Goal: Transaction & Acquisition: Purchase product/service

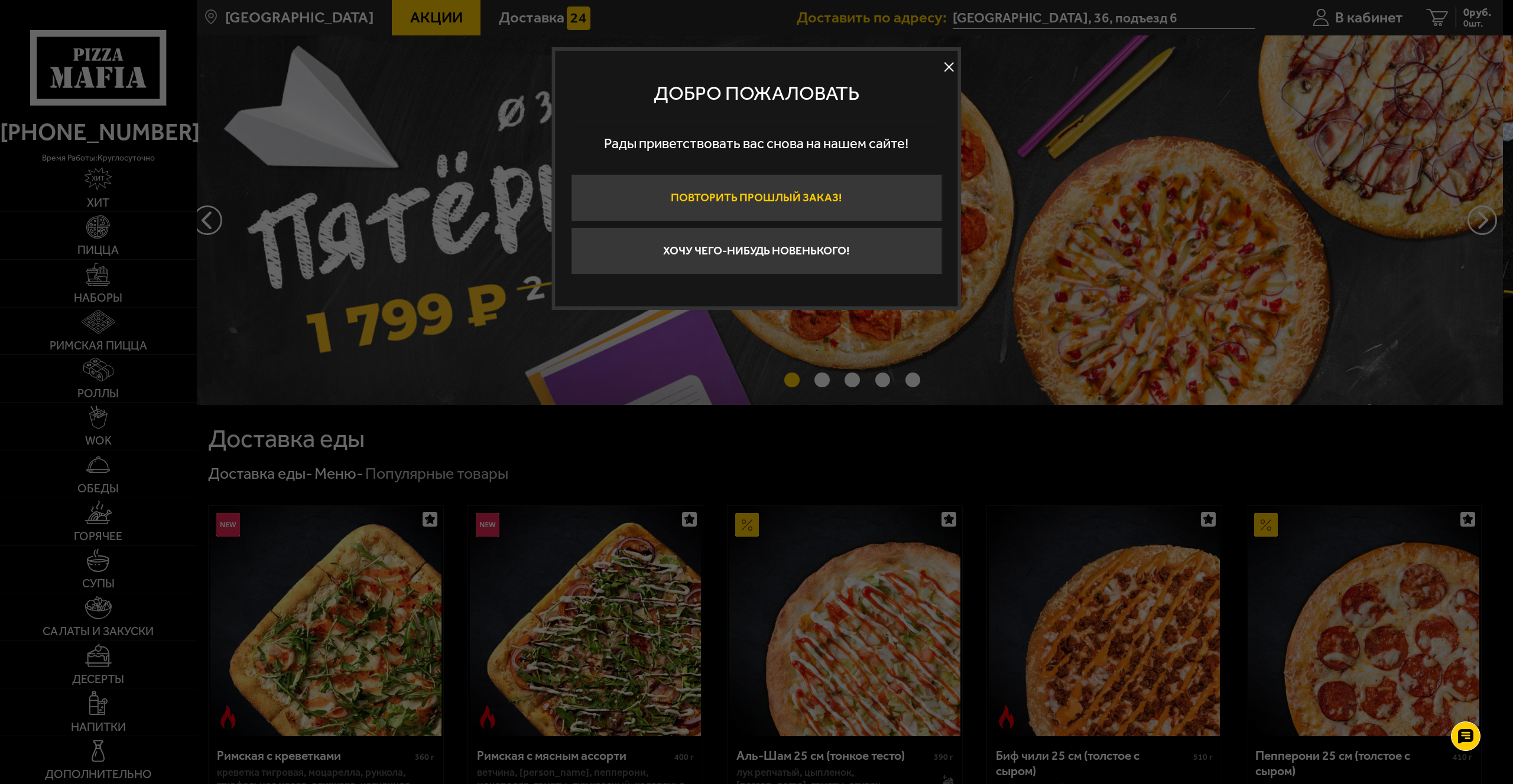
click at [853, 191] on button "Повторить прошлый заказ!" at bounding box center [756, 198] width 371 height 47
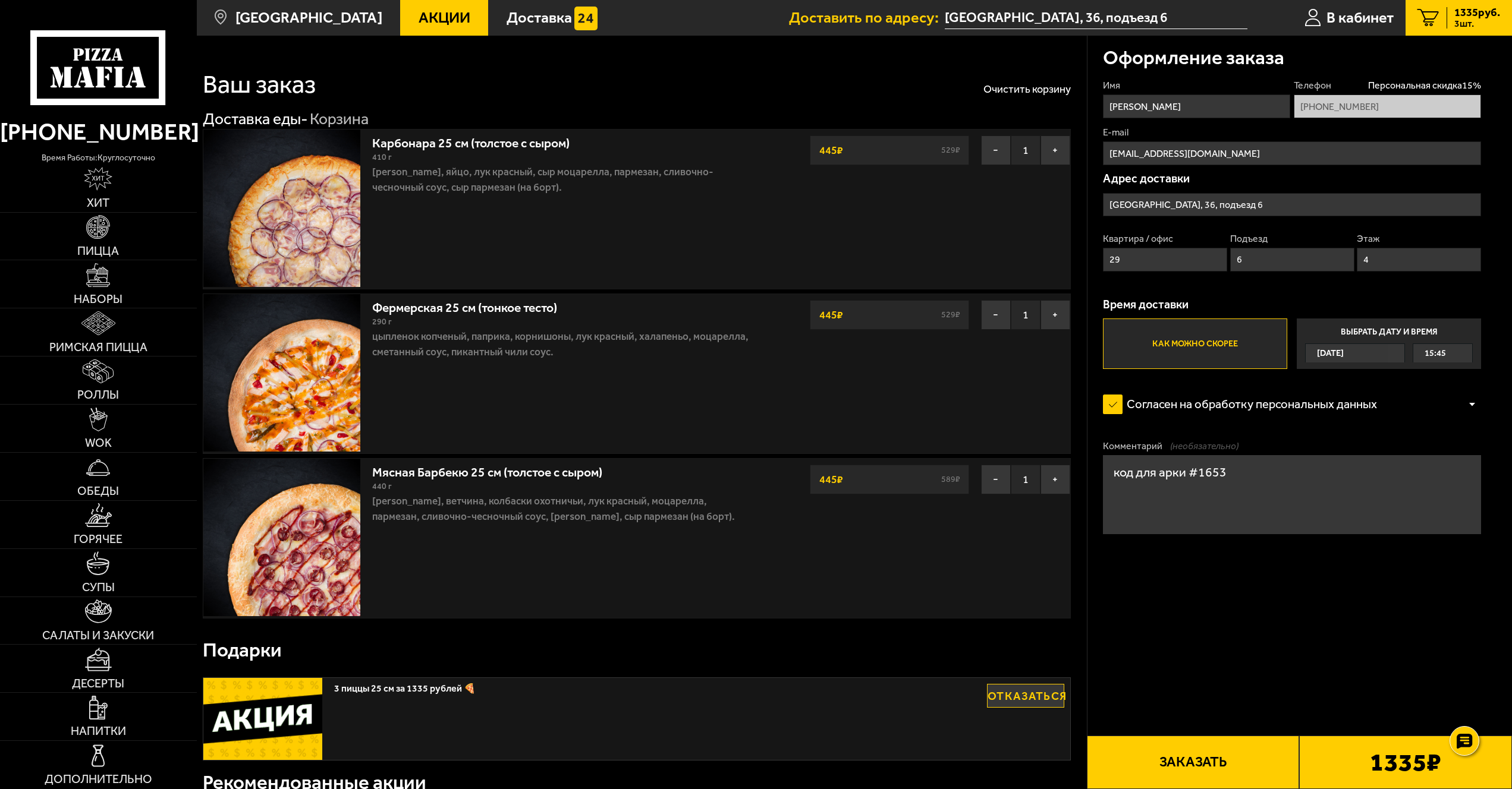
click at [1195, 756] on button "Заказать" at bounding box center [1194, 763] width 213 height 54
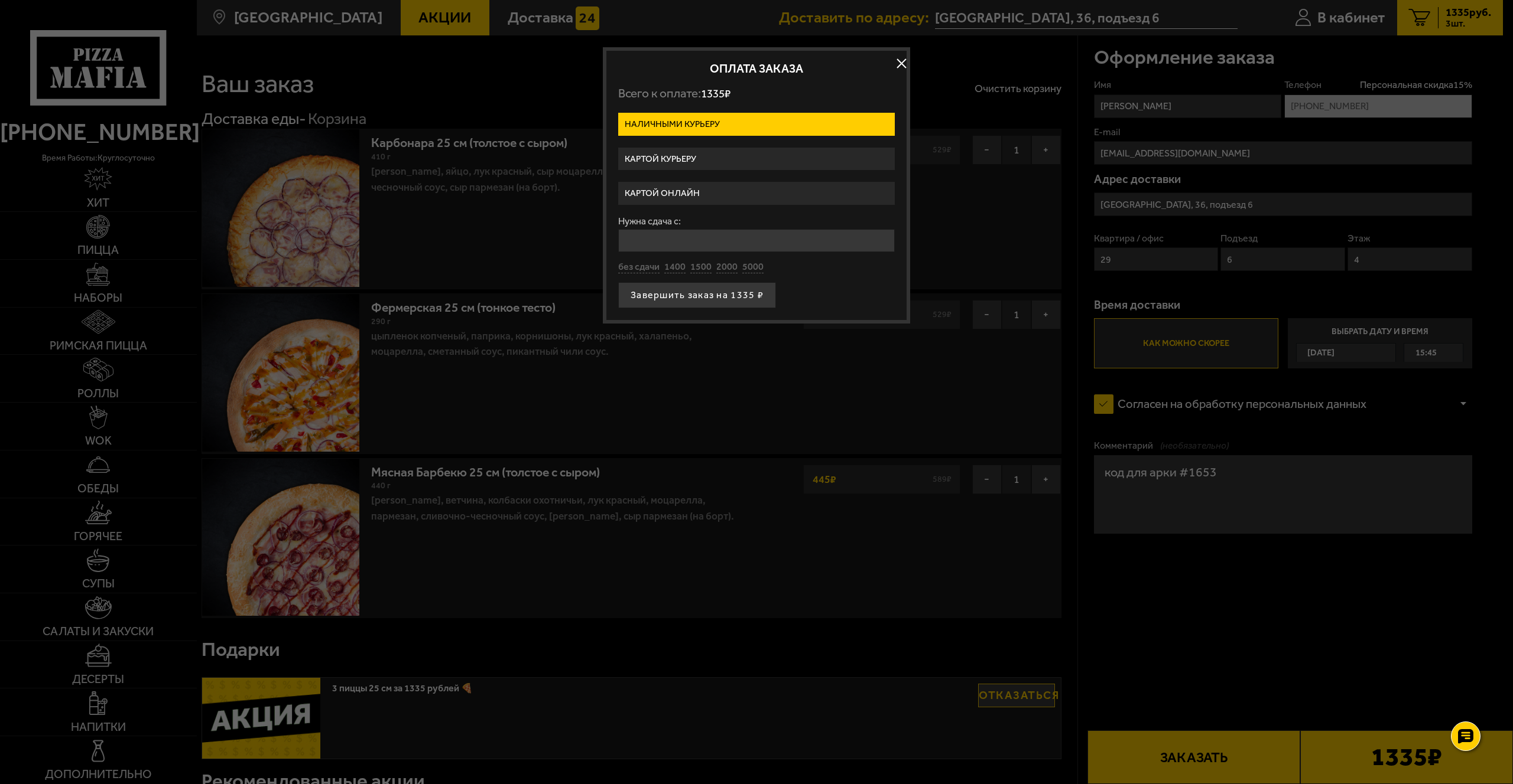
click at [690, 196] on label "Картой онлайн" at bounding box center [756, 193] width 277 height 23
click at [0, 0] on input "Картой онлайн" at bounding box center [0, 0] width 0 height 0
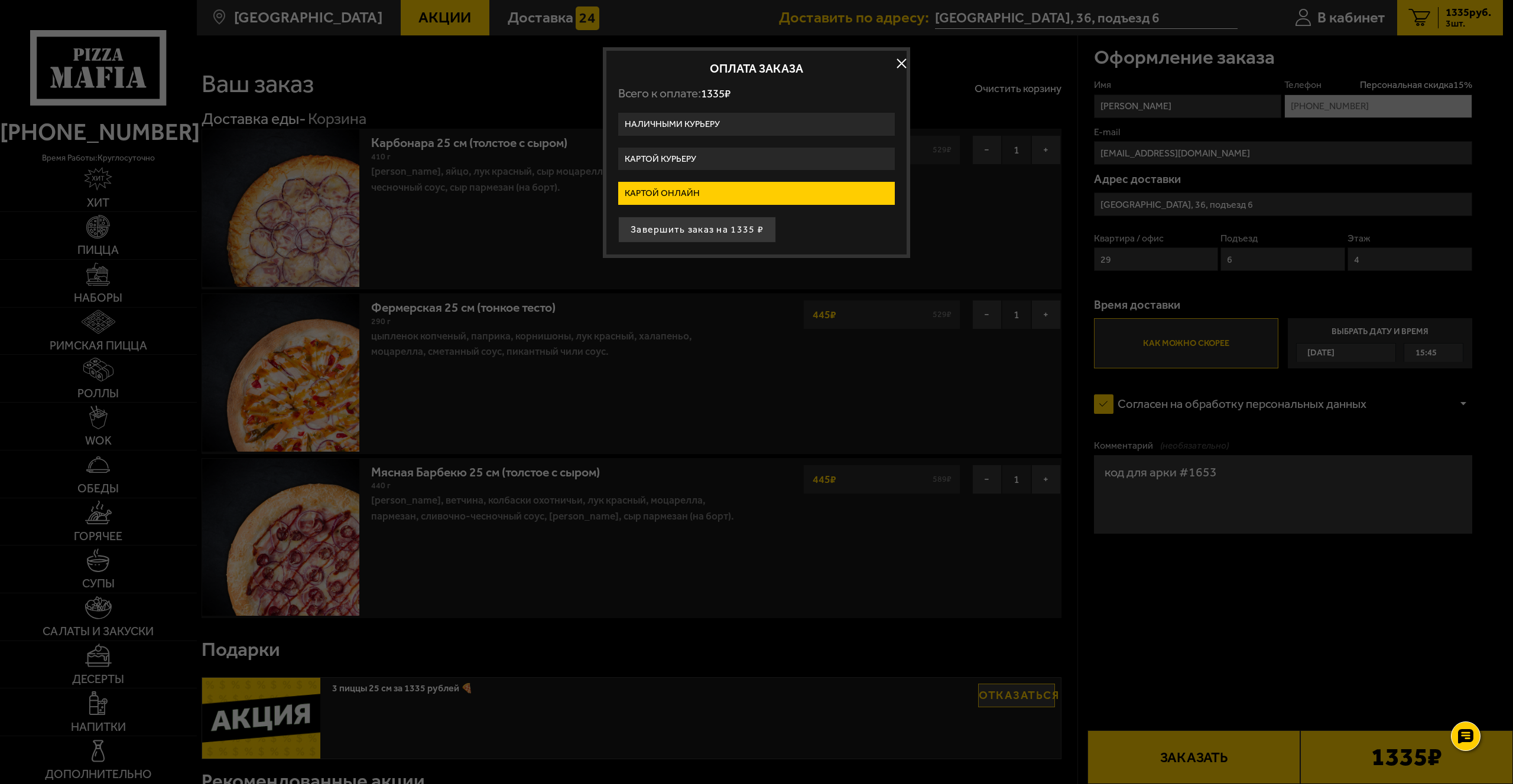
click at [902, 61] on button "button" at bounding box center [901, 64] width 18 height 18
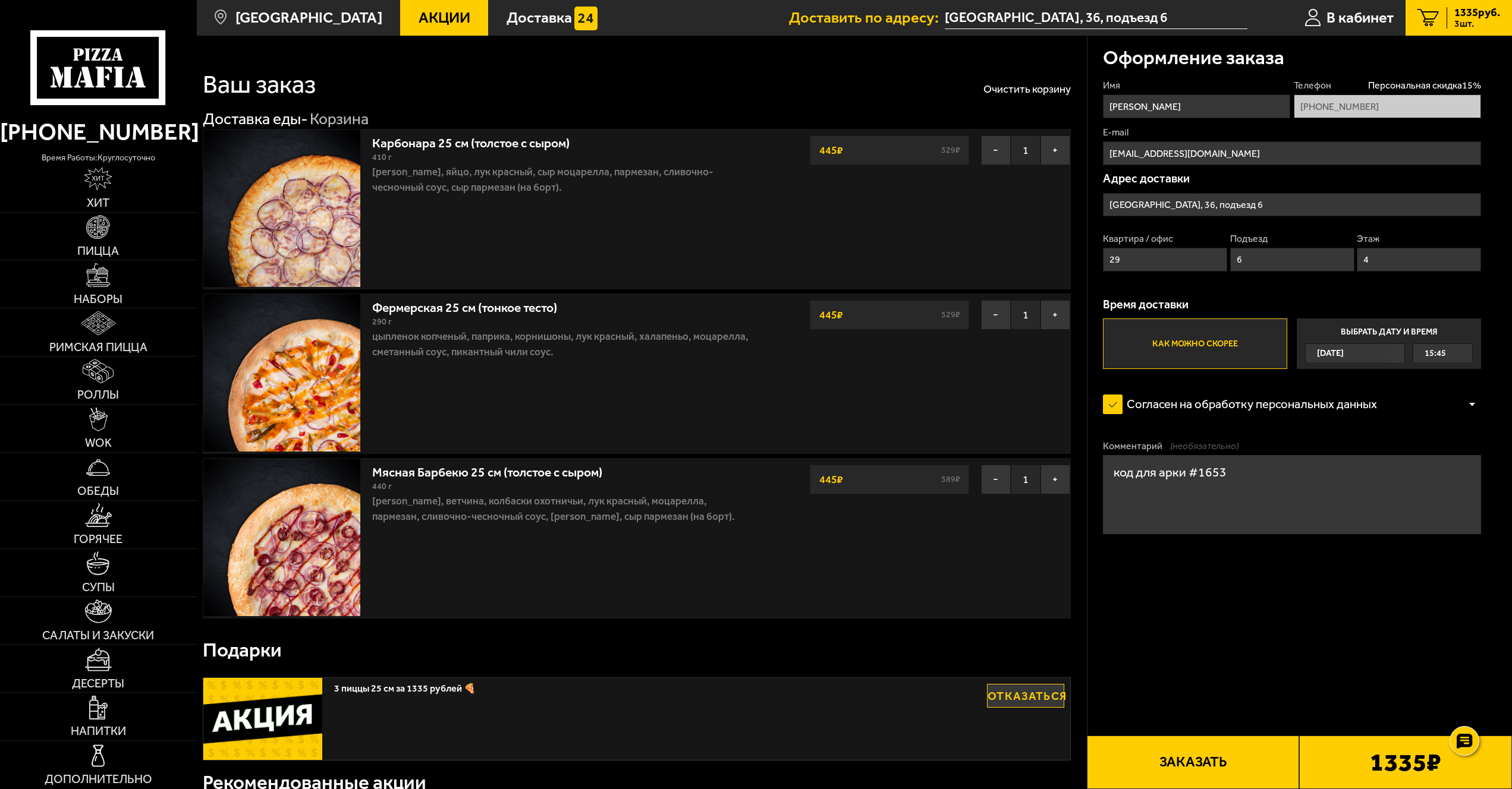
click at [418, 690] on span "3 пиццы 25 см за 1335 рублей 🍕" at bounding box center [594, 686] width 520 height 15
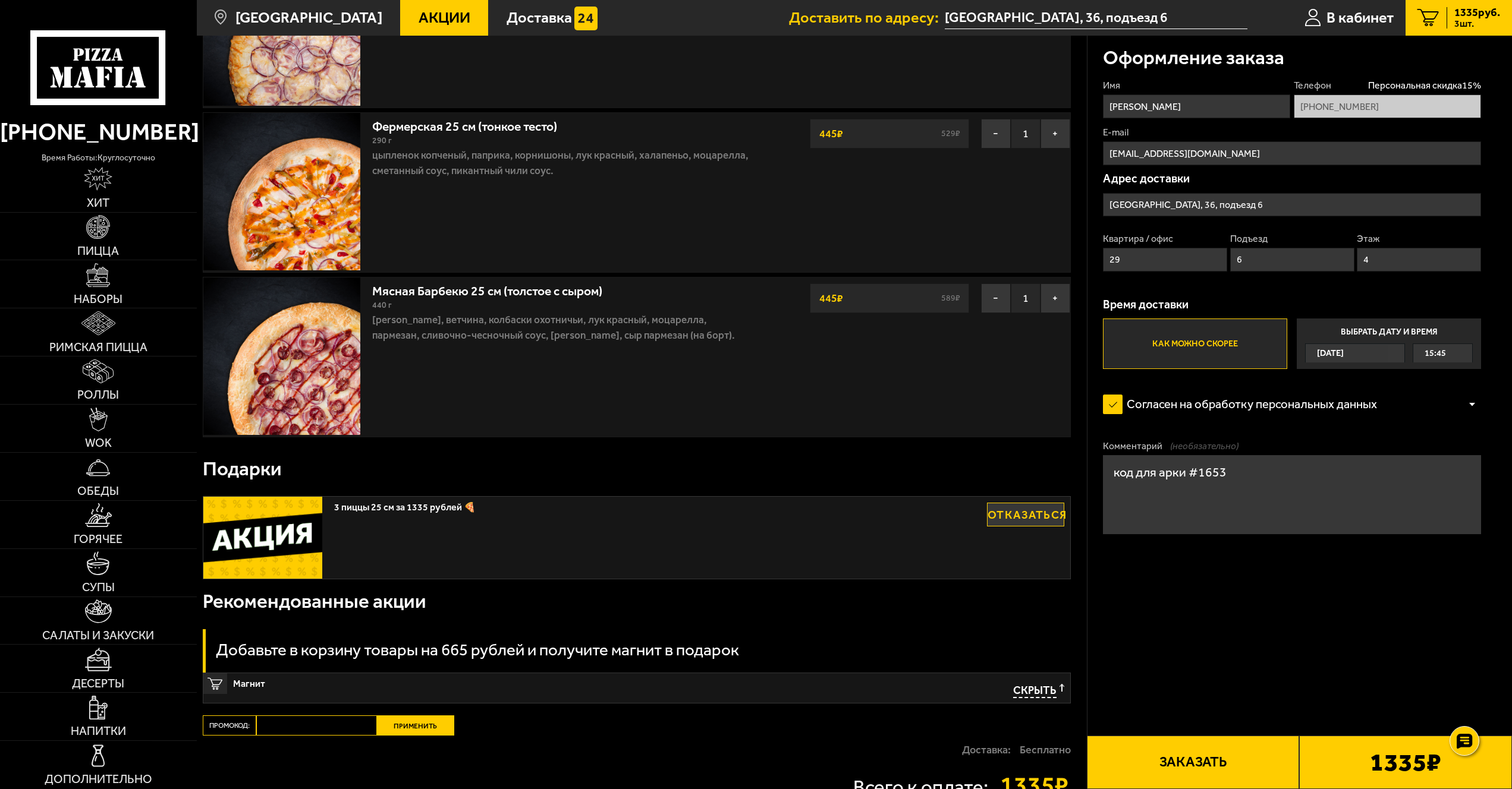
scroll to position [182, 0]
click at [294, 567] on img at bounding box center [263, 537] width 119 height 82
click at [107, 249] on span "Пицца" at bounding box center [98, 251] width 42 height 12
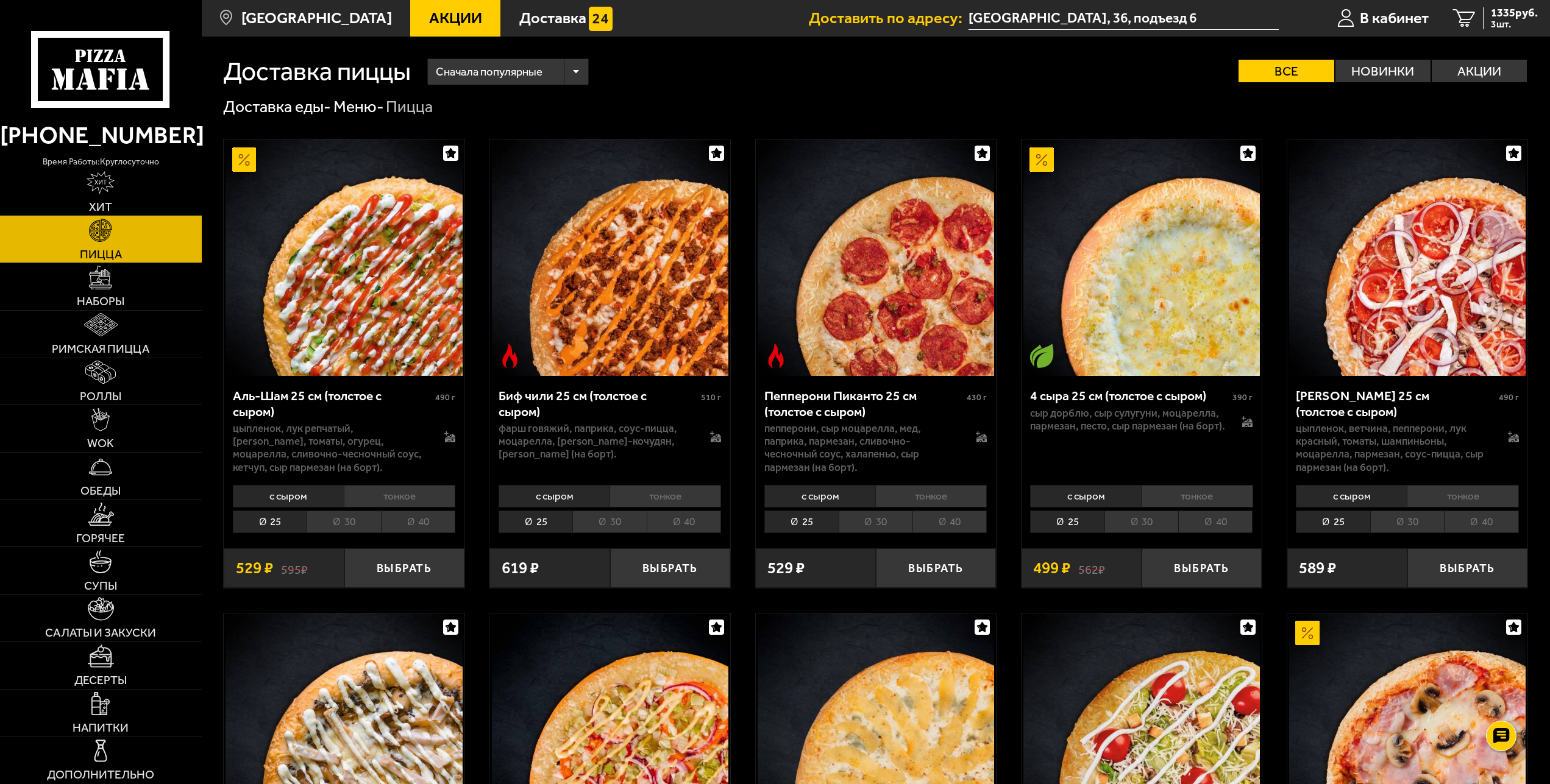
scroll to position [976, 0]
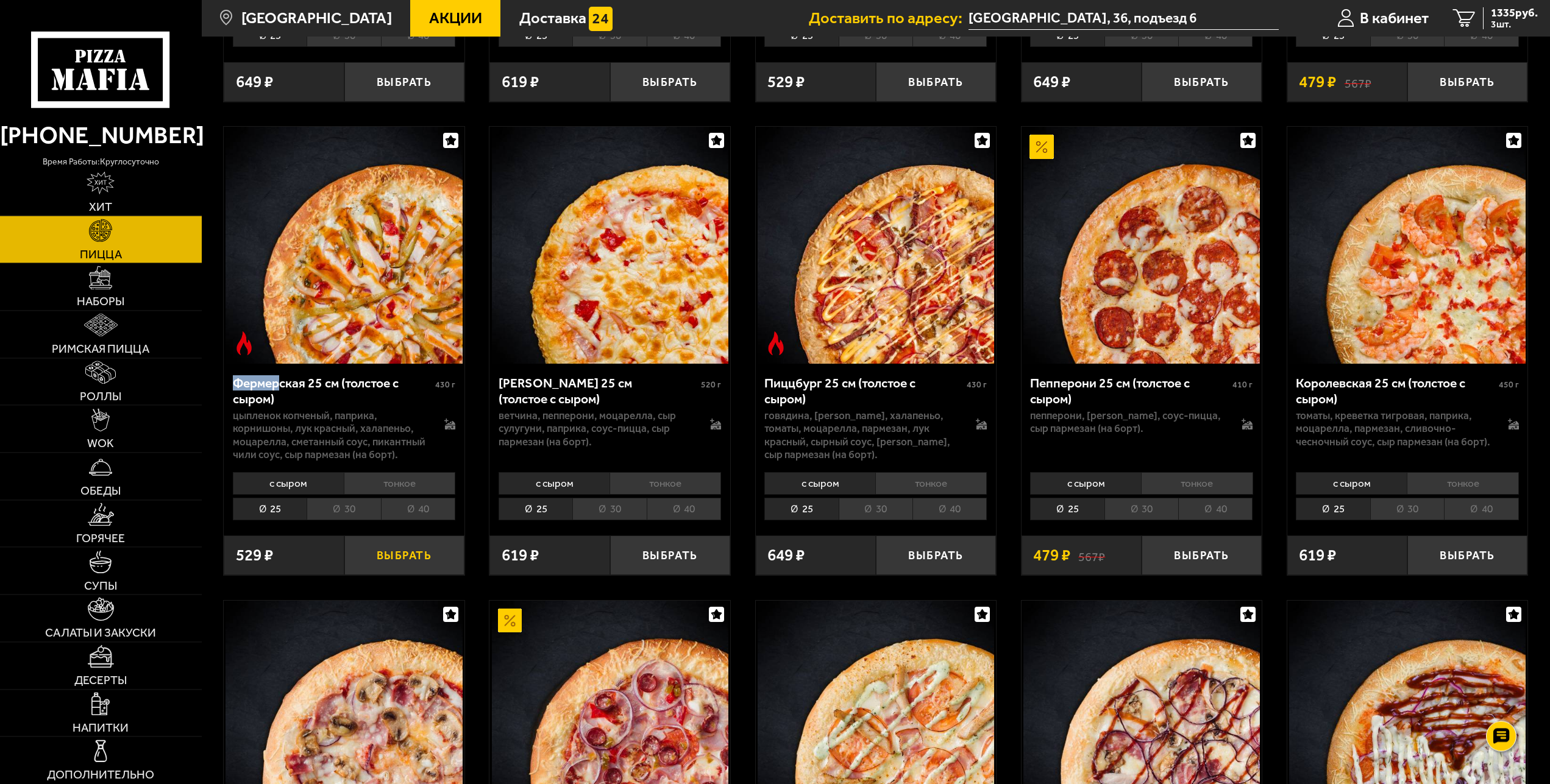
click at [411, 560] on button "Выбрать" at bounding box center [405, 555] width 120 height 39
click at [1481, 16] on link "4 1836 руб. 4 шт." at bounding box center [1495, 18] width 109 height 37
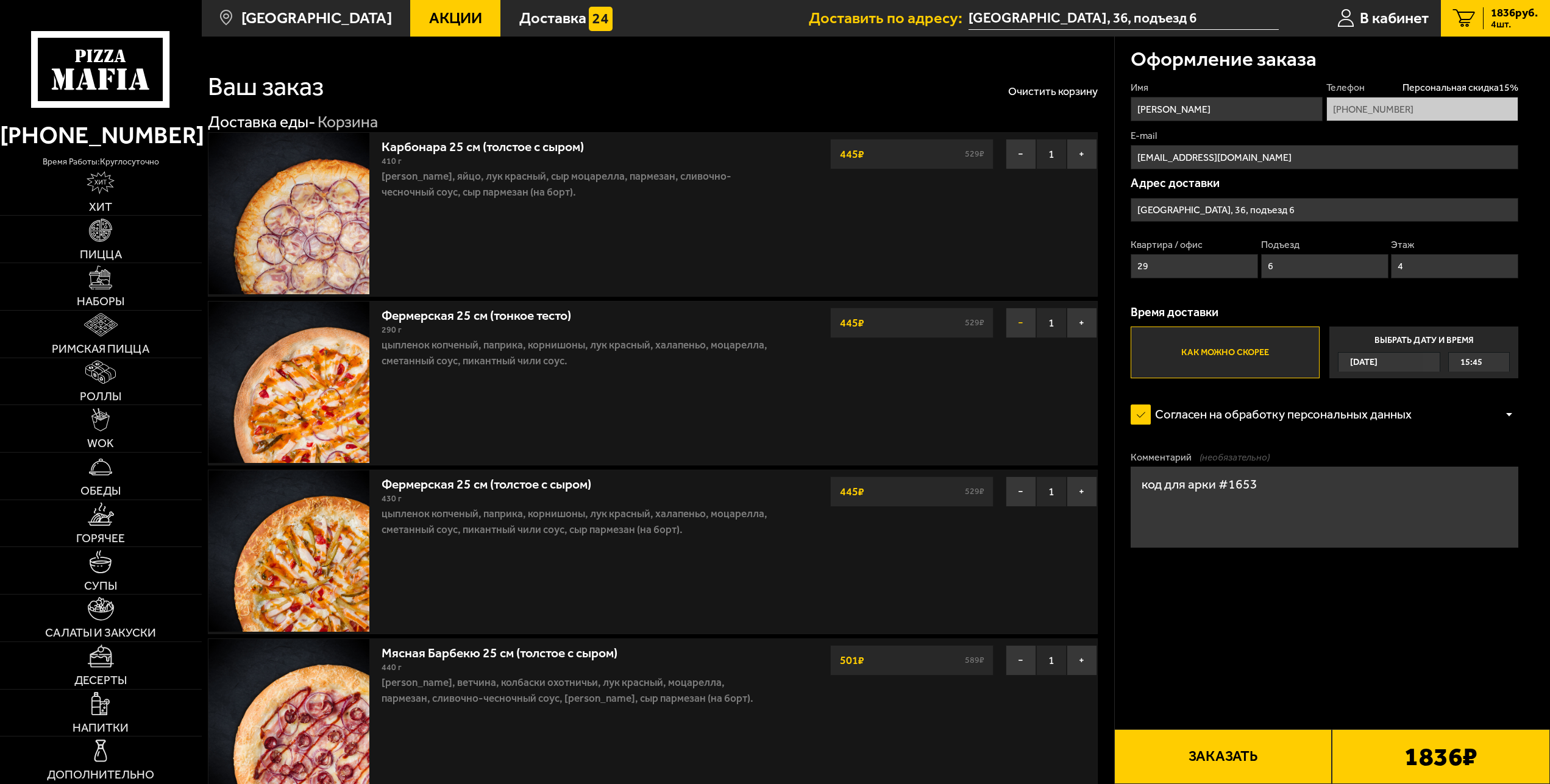
click at [1015, 330] on button "−" at bounding box center [1021, 323] width 31 height 31
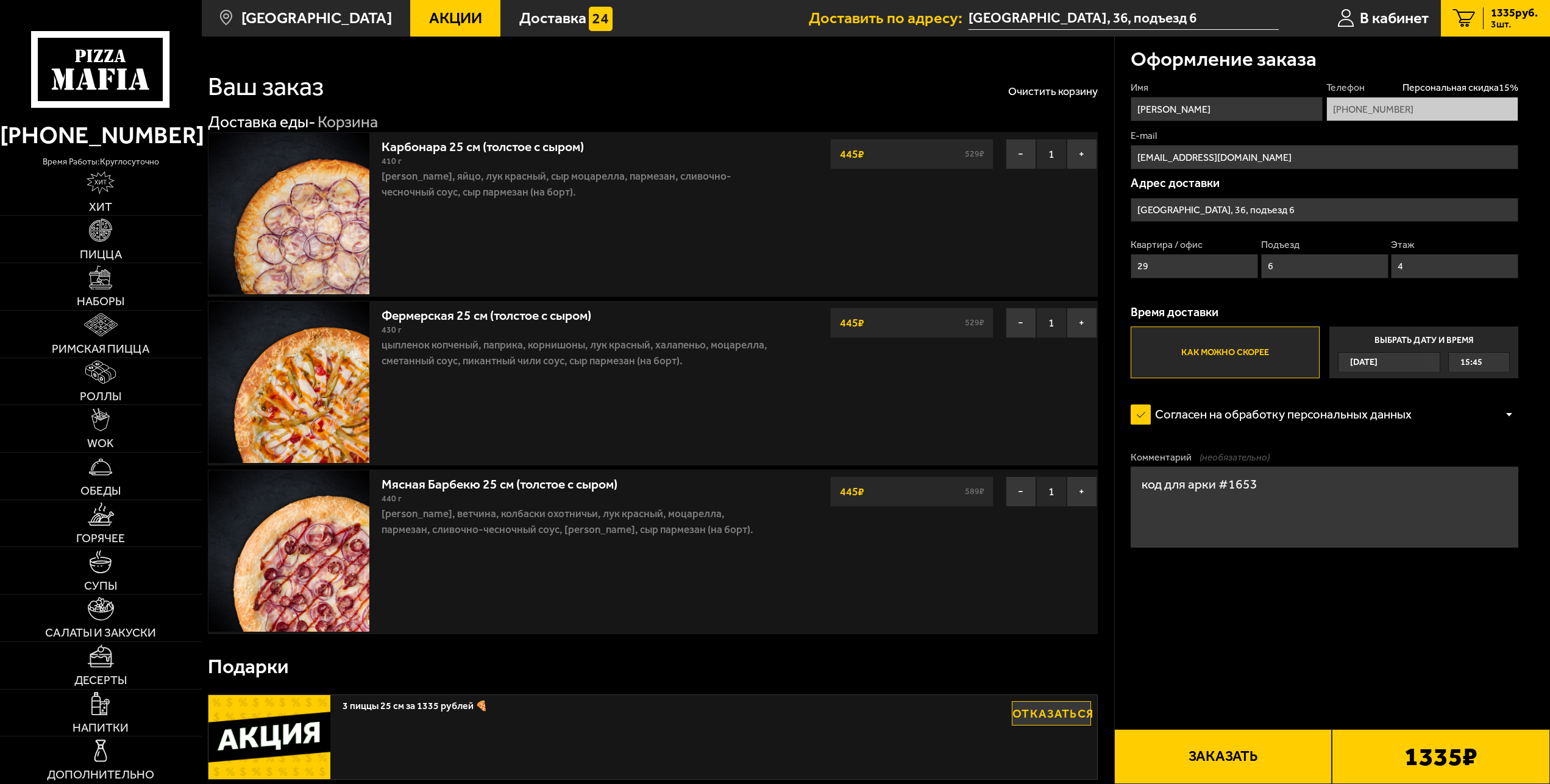
click at [1232, 769] on button "Заказать" at bounding box center [1224, 757] width 219 height 55
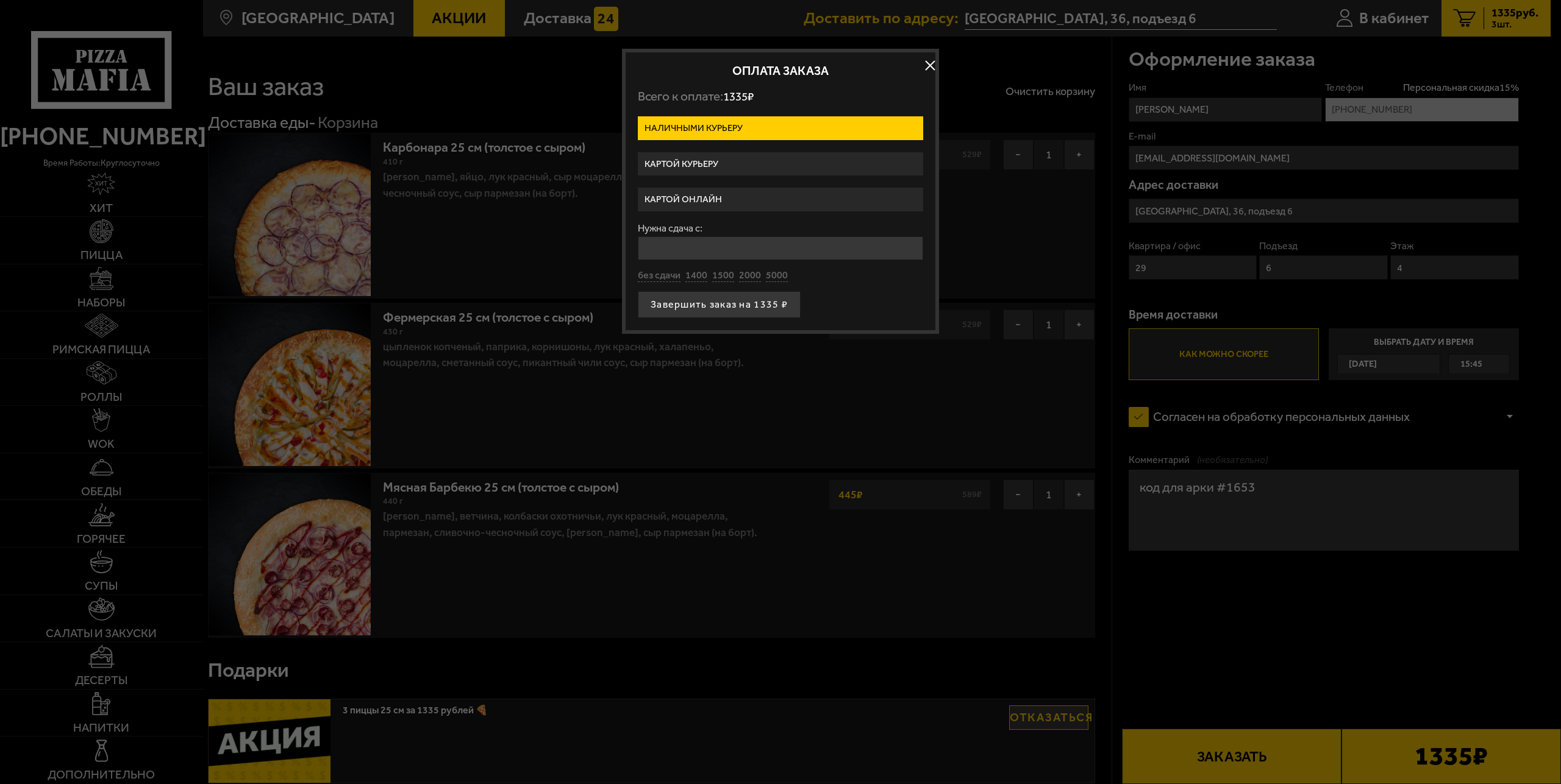
click at [703, 196] on label "Картой онлайн" at bounding box center [780, 199] width 285 height 23
click at [0, 0] on input "Картой онлайн" at bounding box center [0, 0] width 0 height 0
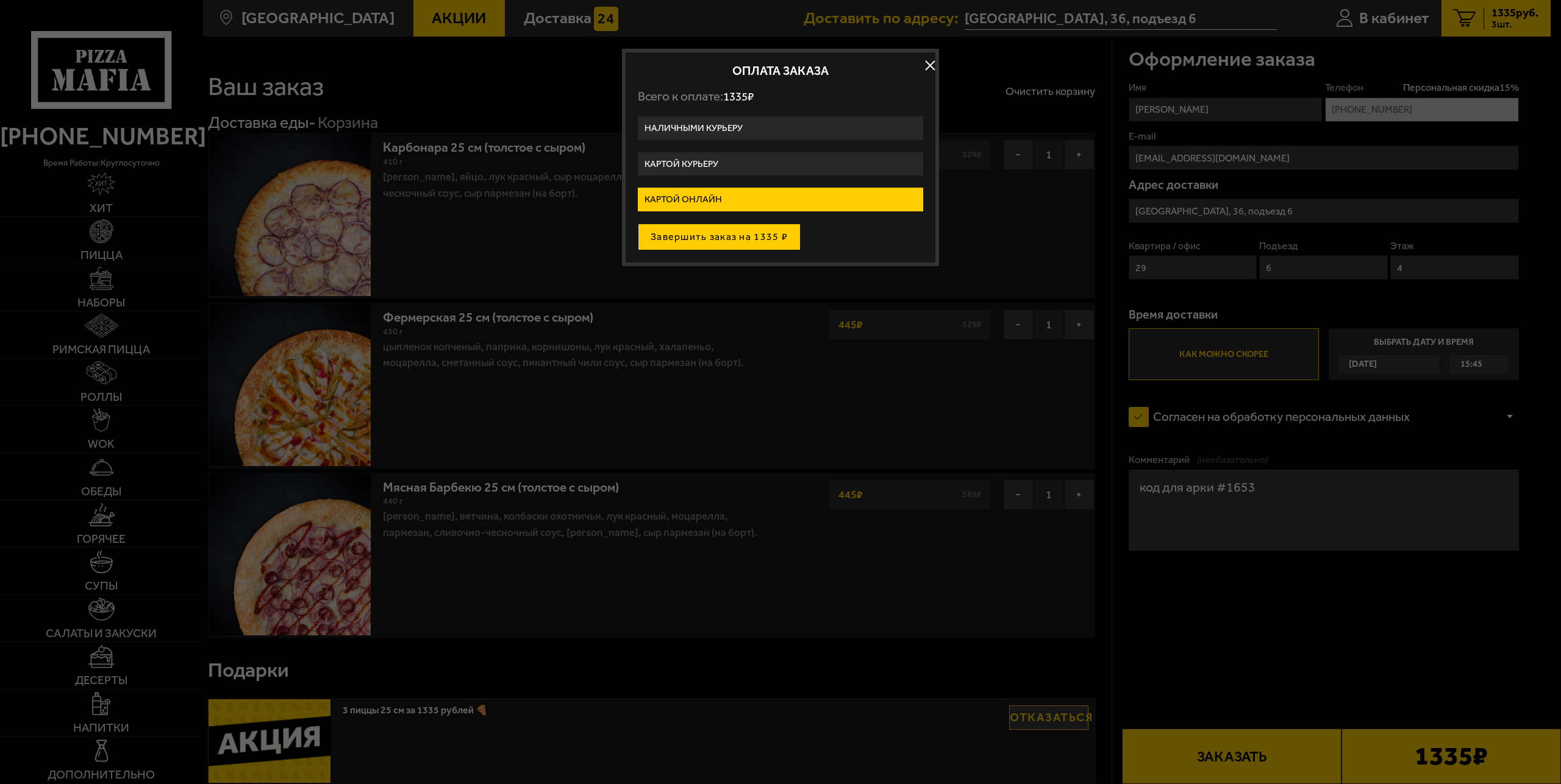
click at [723, 232] on button "Завершить заказ на 1335 ₽" at bounding box center [718, 237] width 163 height 27
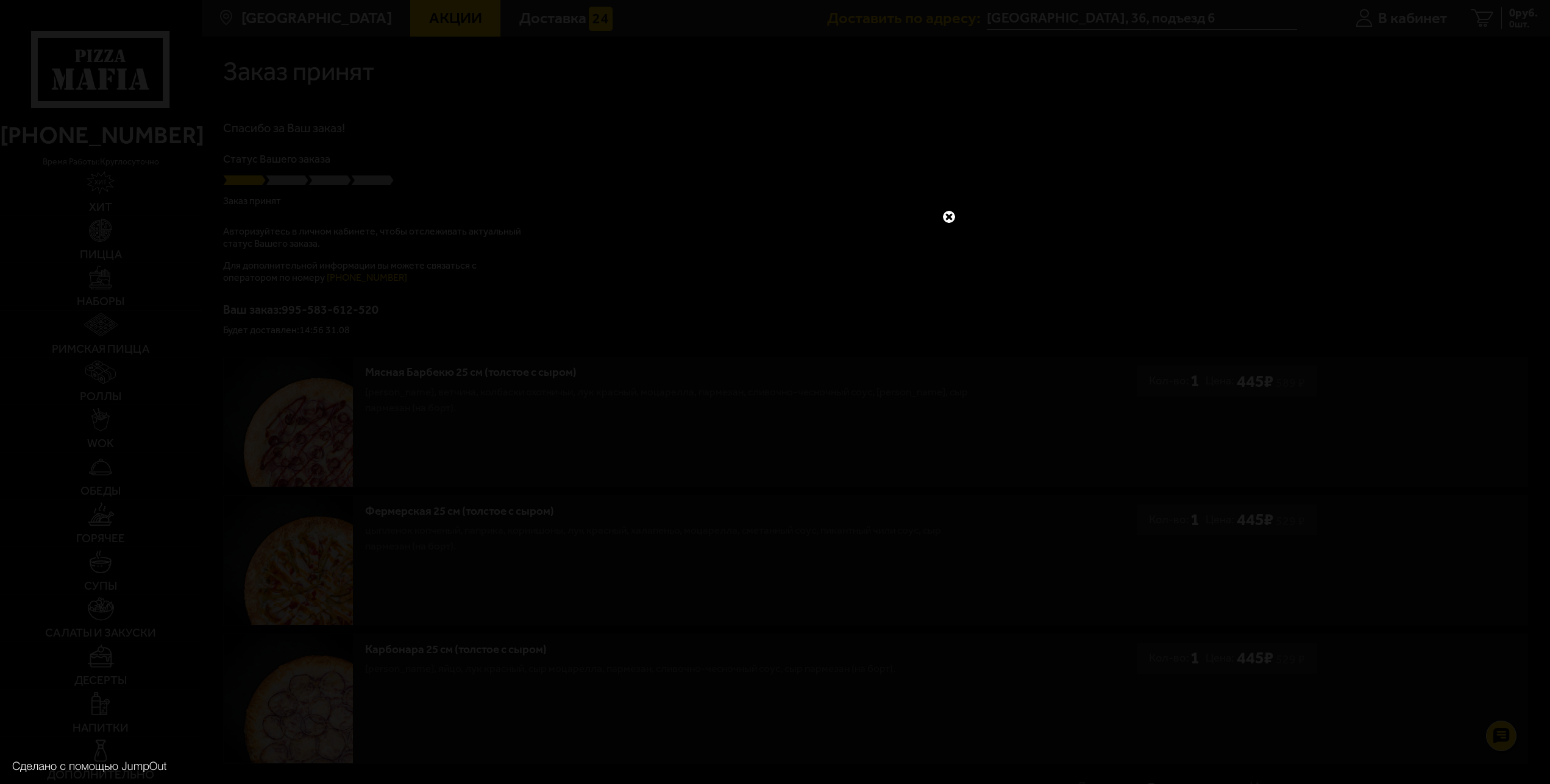
click at [949, 217] on link at bounding box center [949, 217] width 16 height 16
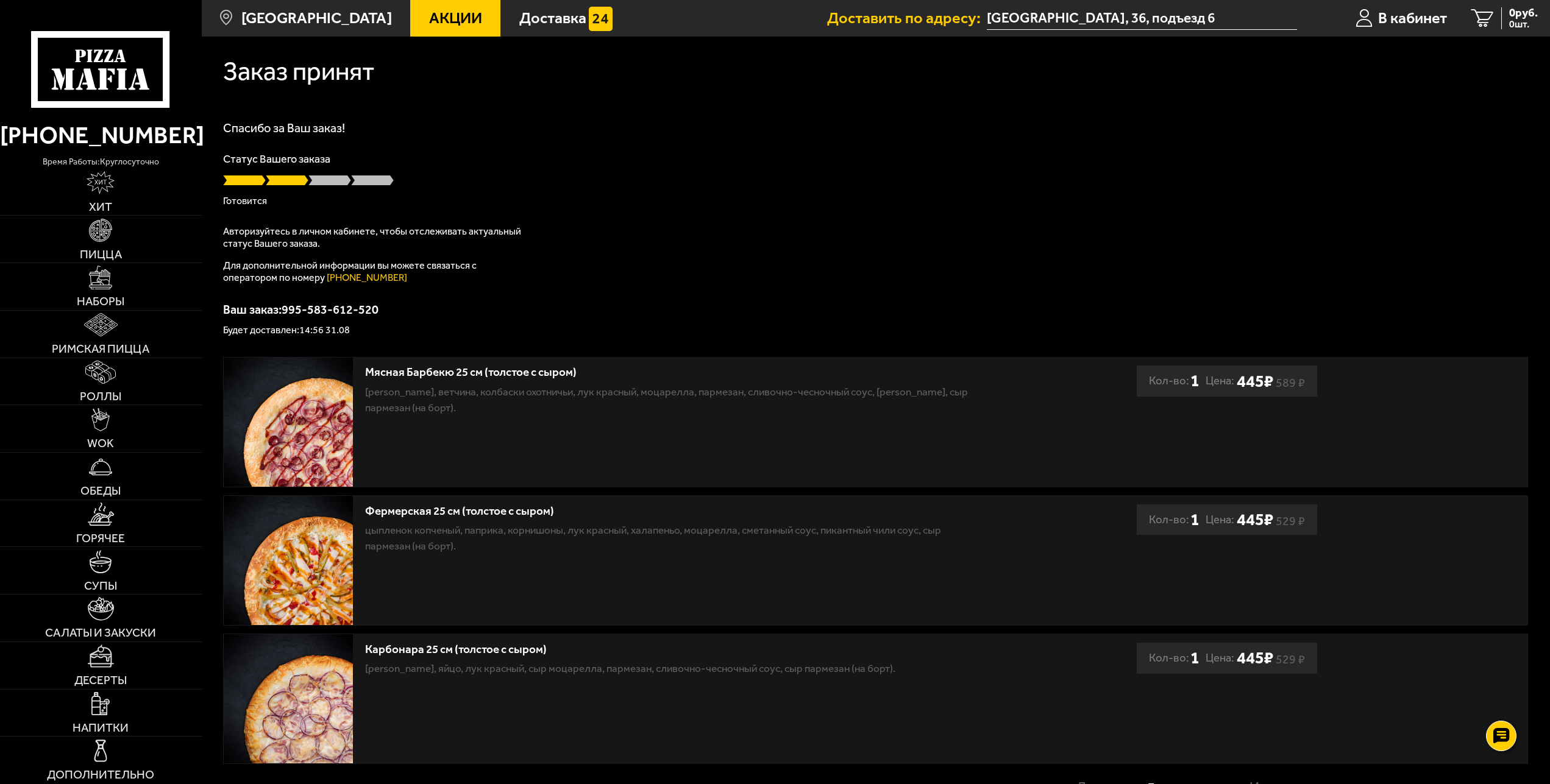
click at [735, 179] on div at bounding box center [875, 180] width 1305 height 13
